Goal: Complete application form

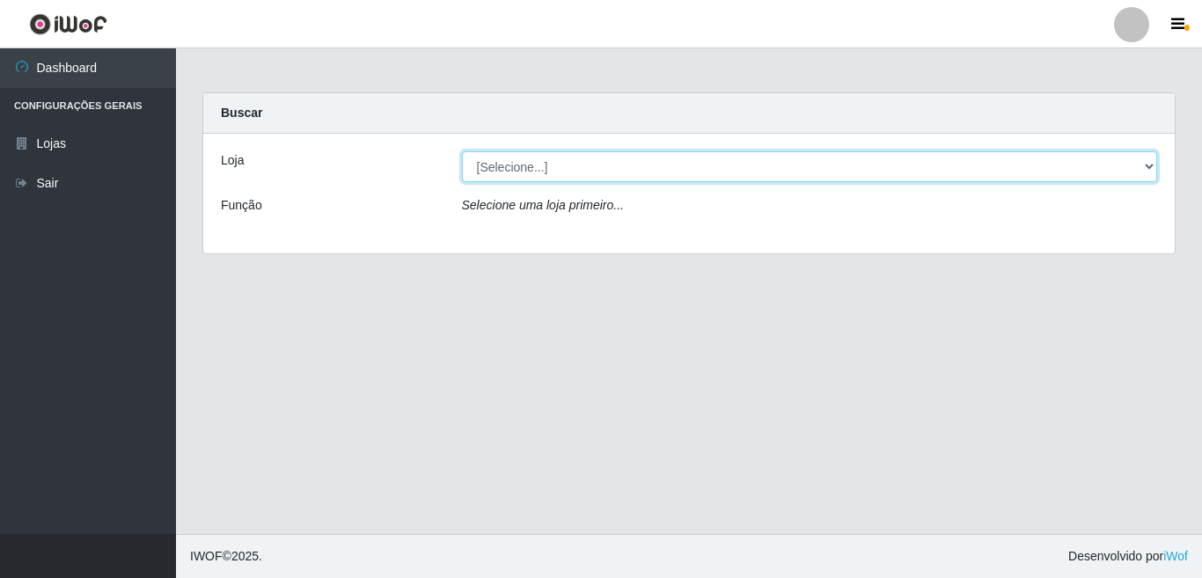
click at [1147, 168] on select "[Selecione...] Rede Potiguar 3 - [GEOGRAPHIC_DATA]" at bounding box center [810, 166] width 696 height 31
select select "103"
click at [462, 151] on select "[Selecione...] Rede Potiguar 3 - [GEOGRAPHIC_DATA]" at bounding box center [810, 166] width 696 height 31
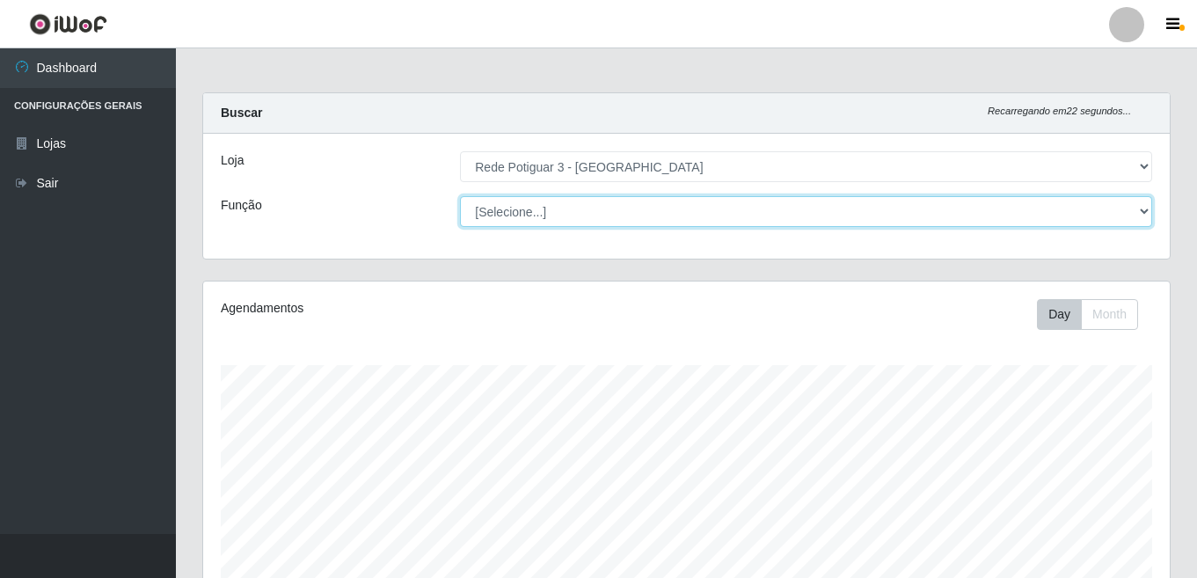
click at [1143, 215] on select "[Selecione...] ASG ASG + ASG ++ Balconista Embalador Repositor Repositor + Repo…" at bounding box center [806, 211] width 692 height 31
click at [1144, 210] on select "[Selecione...] ASG ASG + ASG ++ Balconista Embalador Repositor Repositor + Repo…" at bounding box center [806, 211] width 692 height 31
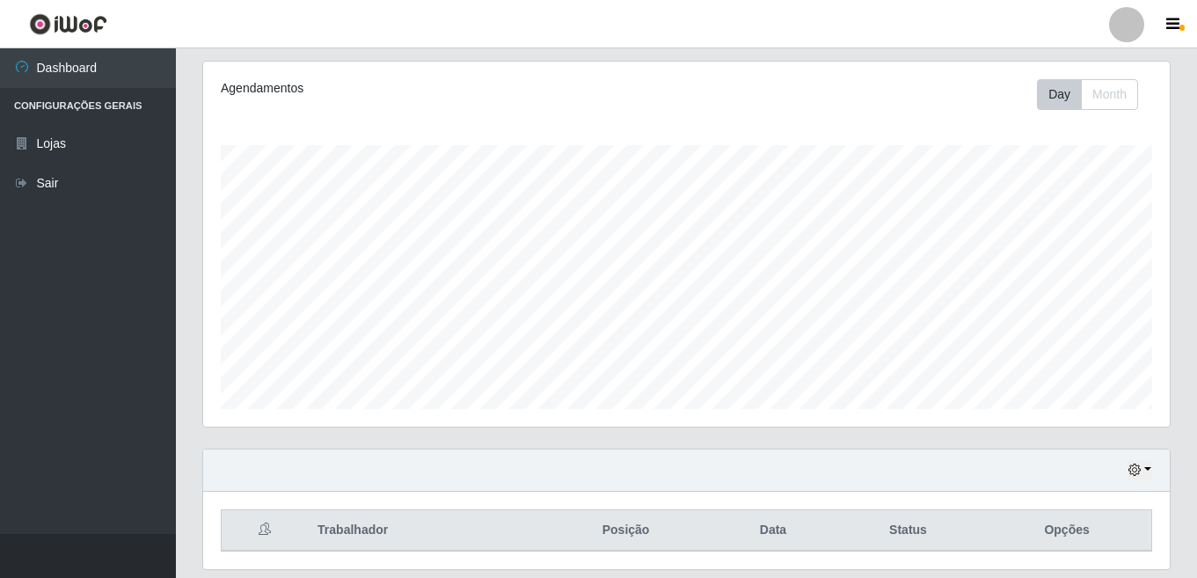
scroll to position [189, 0]
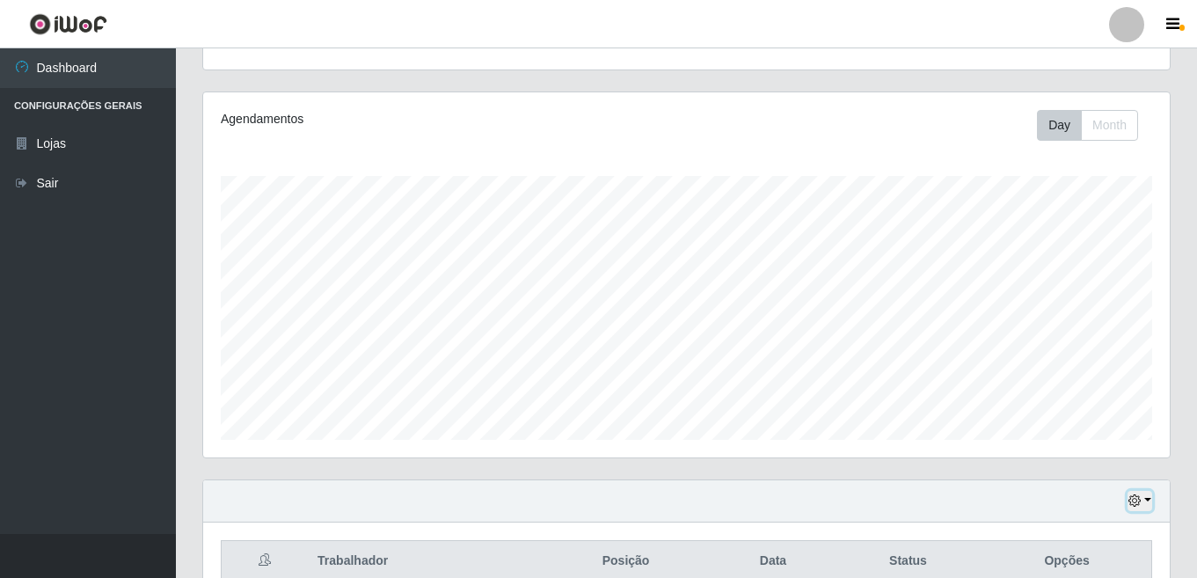
click at [1147, 503] on button "button" at bounding box center [1140, 501] width 25 height 20
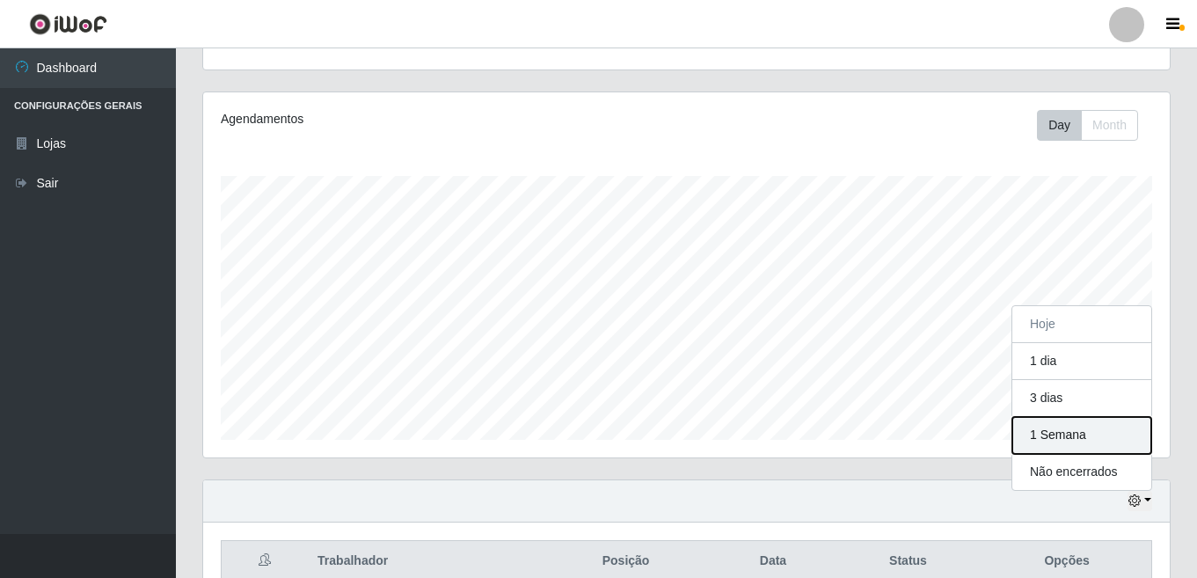
click at [1047, 439] on button "1 Semana" at bounding box center [1081, 435] width 139 height 37
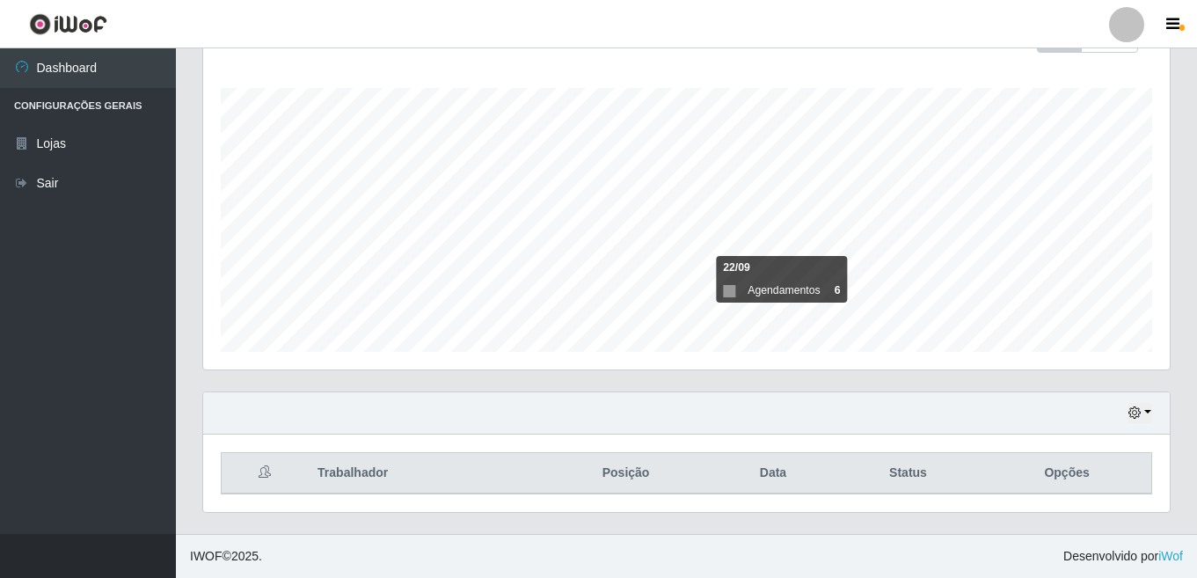
scroll to position [0, 0]
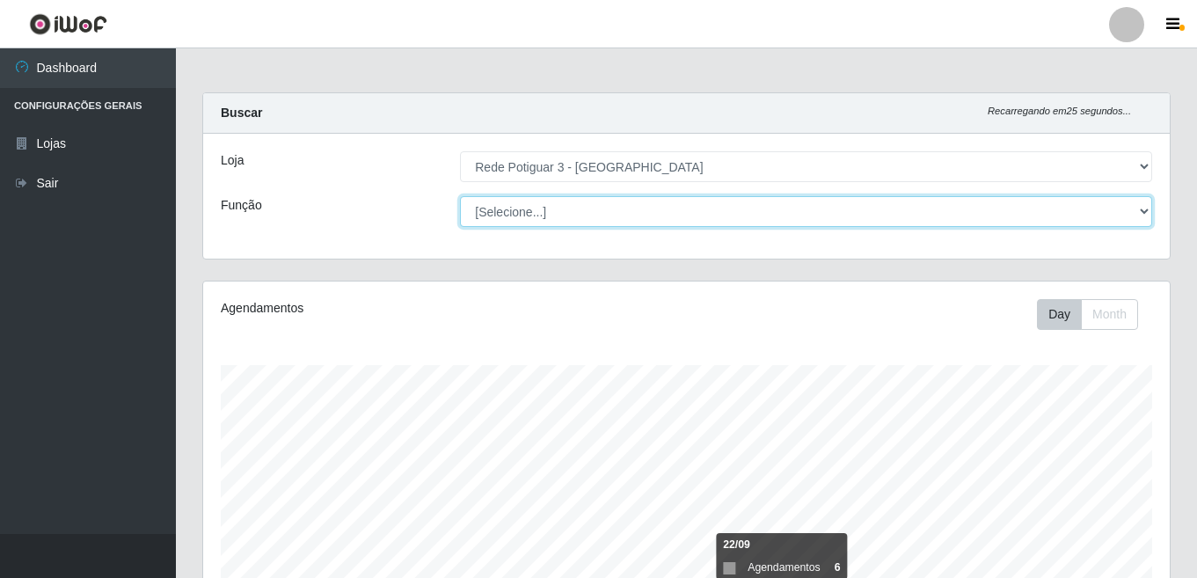
click at [1142, 213] on select "[Selecione...] ASG ASG + ASG ++ Balconista Embalador Repositor Repositor + Repo…" at bounding box center [806, 211] width 692 height 31
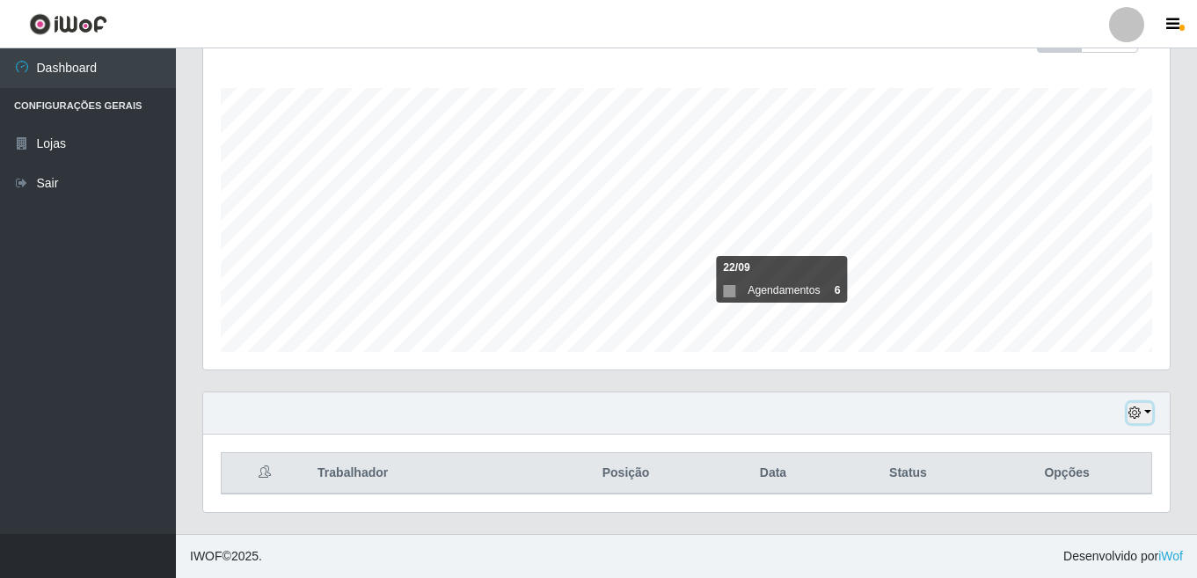
click at [1148, 411] on button "button" at bounding box center [1140, 413] width 25 height 20
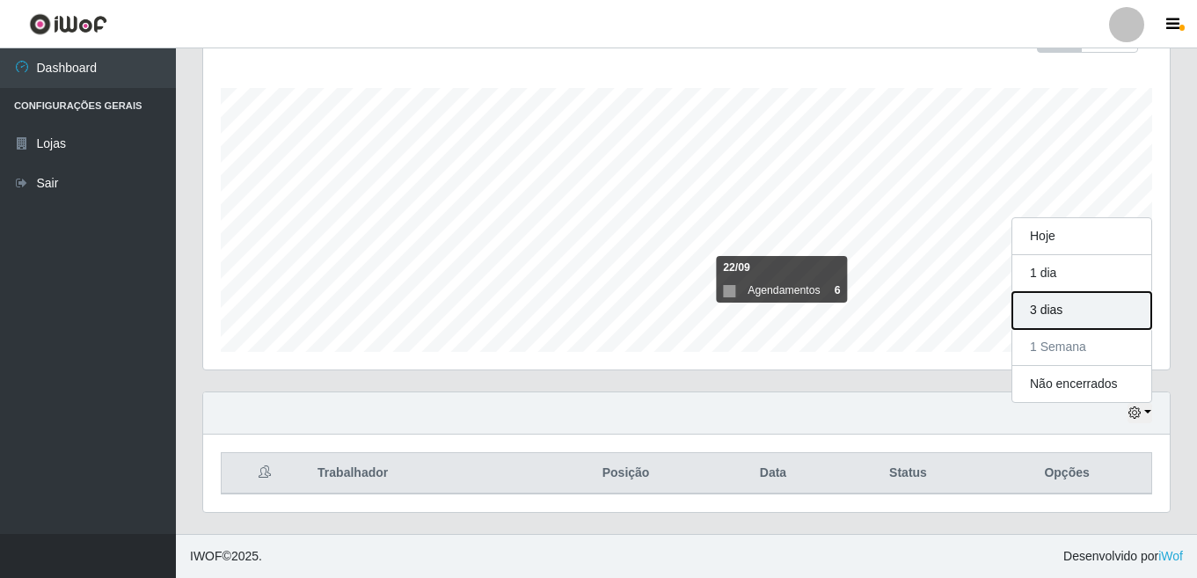
click at [1040, 307] on button "3 dias" at bounding box center [1081, 310] width 139 height 37
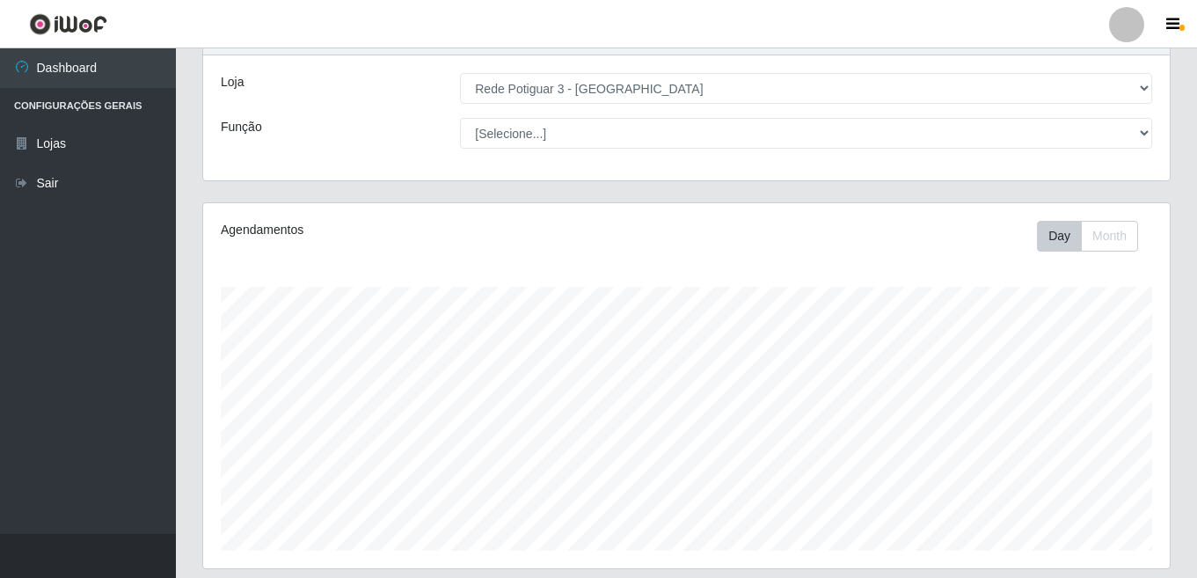
scroll to position [88, 0]
